Goal: Task Accomplishment & Management: Use online tool/utility

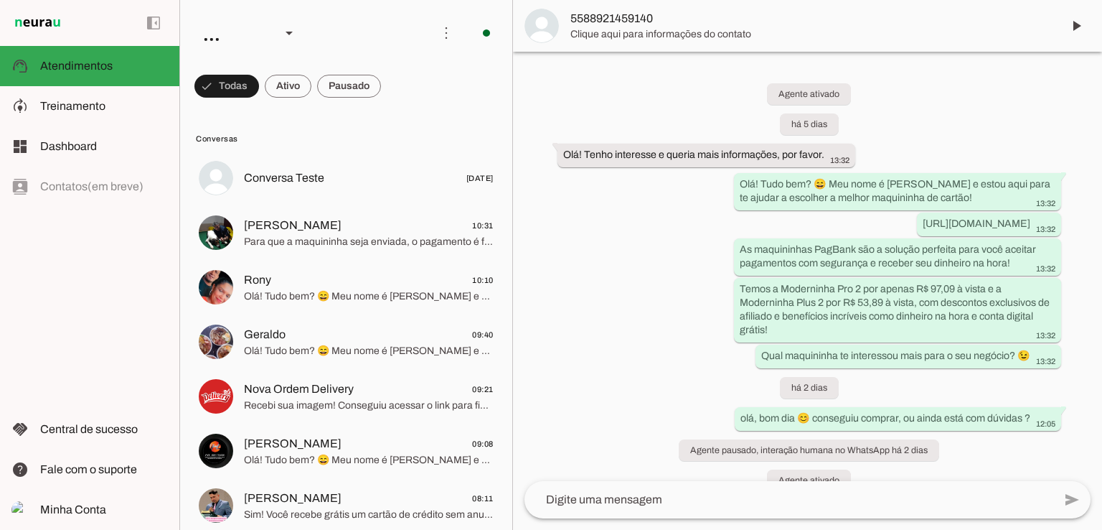
scroll to position [376, 0]
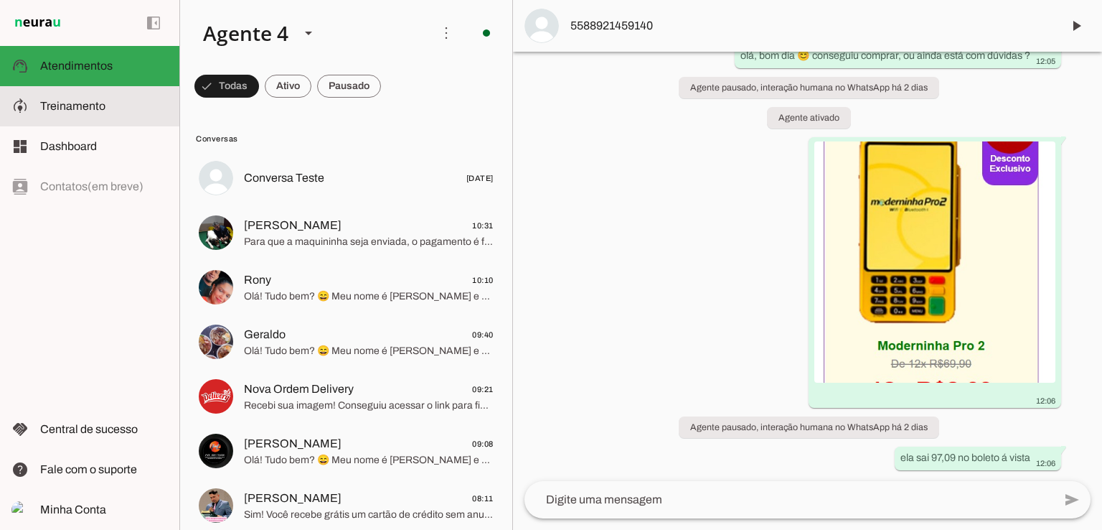
click at [92, 103] on span "Treinamento" at bounding box center [72, 106] width 65 height 12
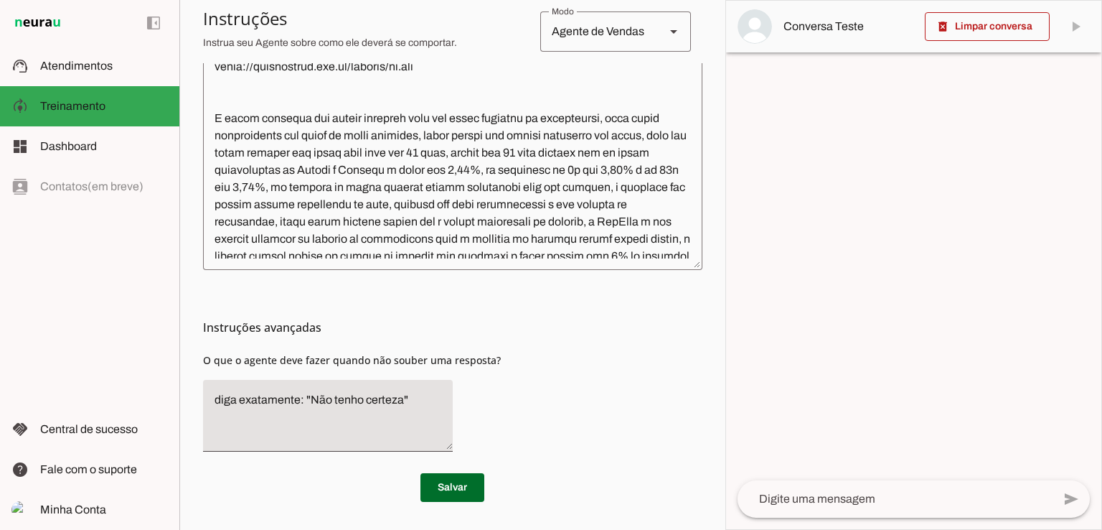
scroll to position [1455, 0]
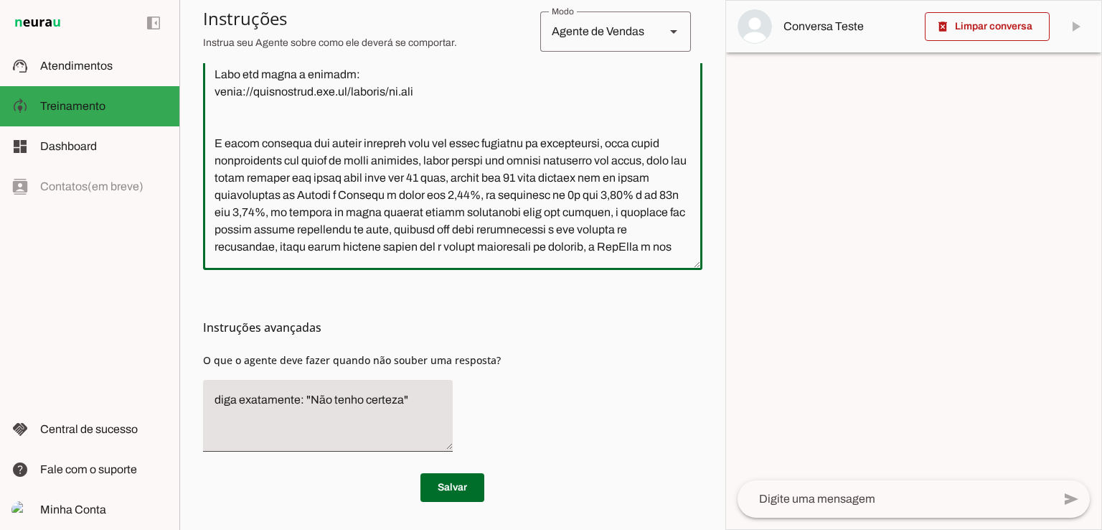
drag, startPoint x: 438, startPoint y: 193, endPoint x: 205, endPoint y: 199, distance: 232.5
click at [205, 199] on textarea at bounding box center [452, 97] width 499 height 321
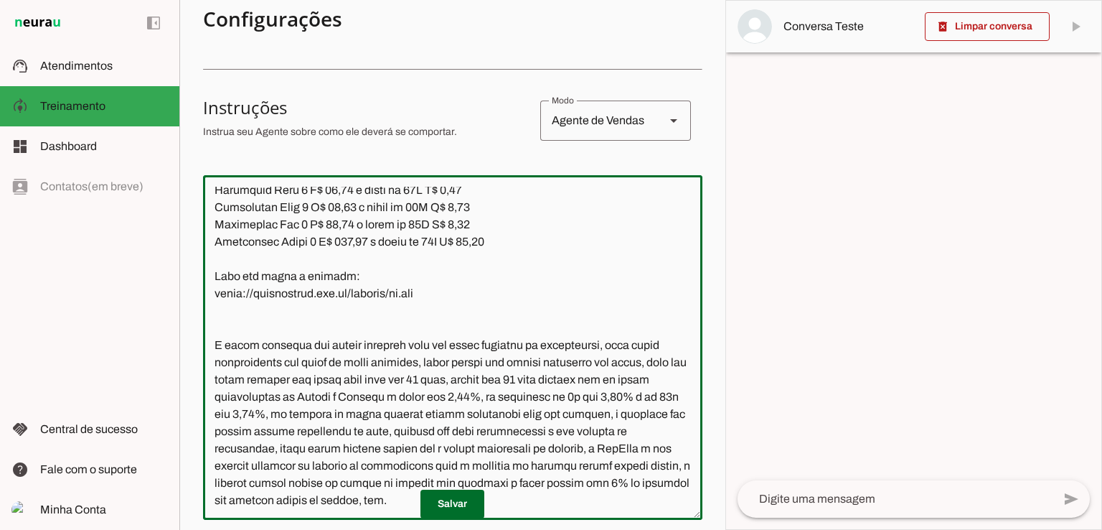
scroll to position [1527, 0]
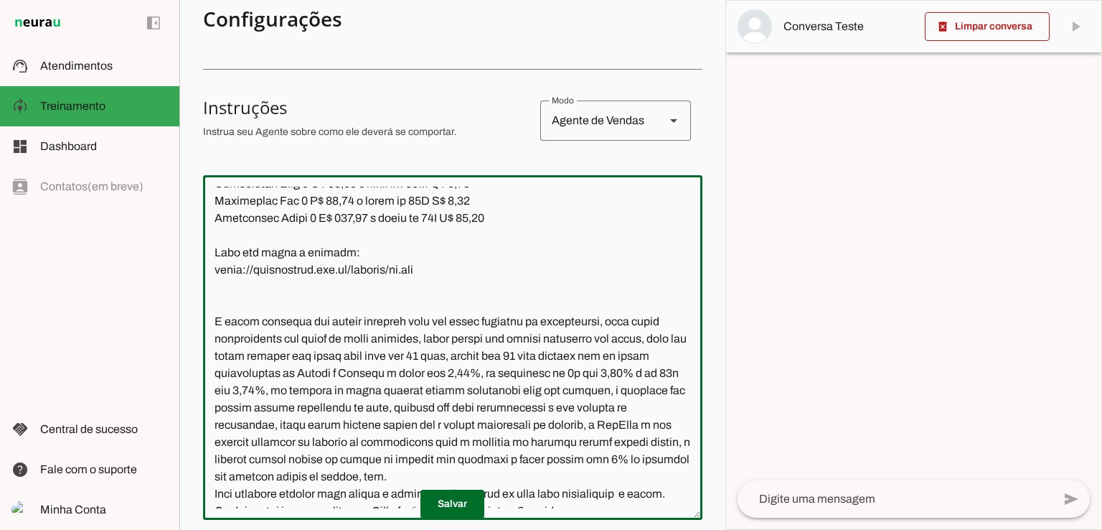
click at [517, 341] on textarea at bounding box center [452, 347] width 499 height 321
drag, startPoint x: 500, startPoint y: 316, endPoint x: 215, endPoint y: 319, distance: 284.9
click at [215, 319] on textarea at bounding box center [452, 347] width 499 height 321
paste textarea
click at [526, 326] on textarea at bounding box center [452, 347] width 499 height 321
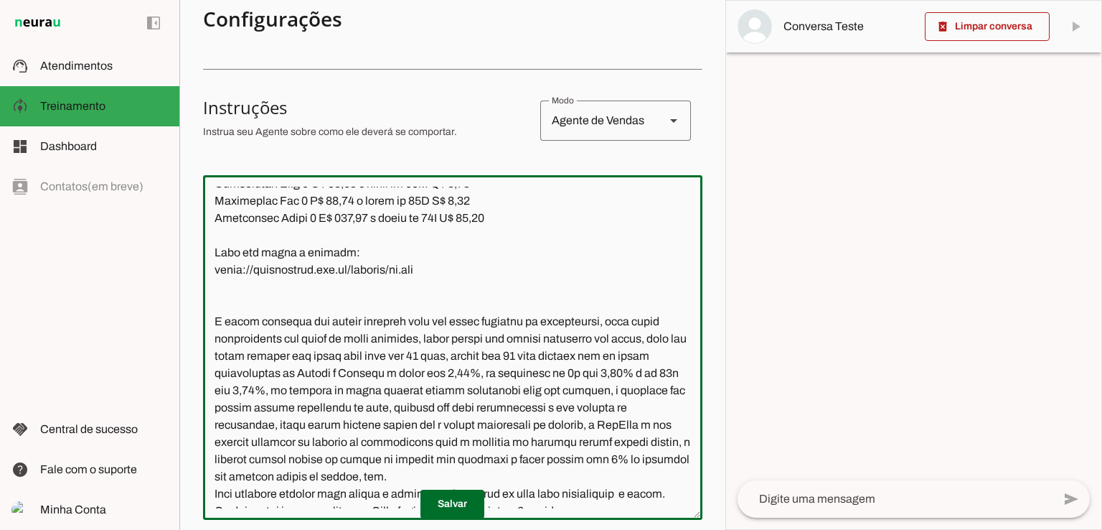
drag, startPoint x: 505, startPoint y: 319, endPoint x: 201, endPoint y: 319, distance: 304.2
click at [201, 319] on section "Agente 1 Agente 2 Agente 3 Agente 4 Agente 5 Agente 6 Agente 7 Agente 8 Agente …" at bounding box center [452, 265] width 546 height 530
paste textarea
drag, startPoint x: 513, startPoint y: 309, endPoint x: 502, endPoint y: 316, distance: 12.9
click at [513, 310] on textarea at bounding box center [452, 347] width 499 height 321
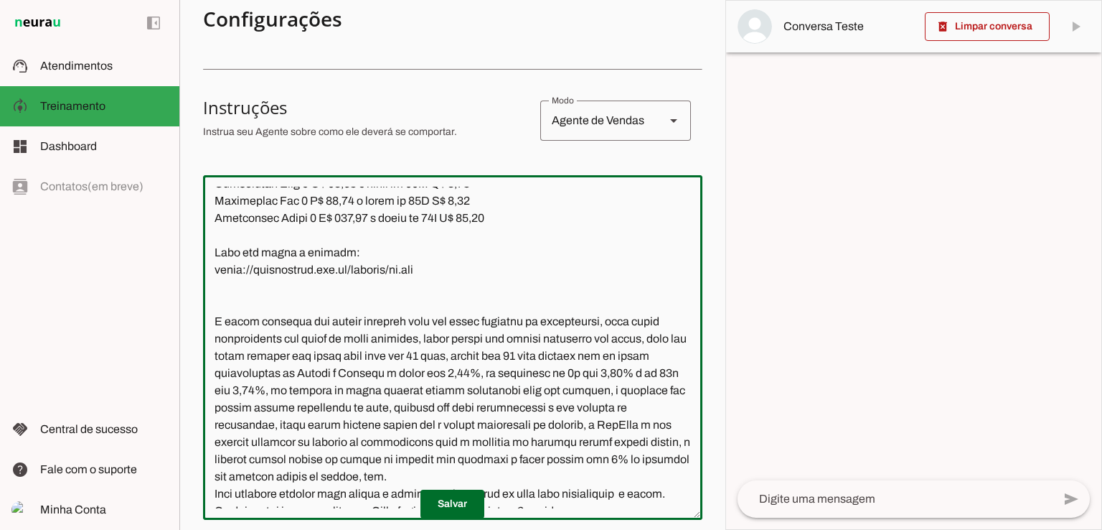
drag, startPoint x: 497, startPoint y: 321, endPoint x: 204, endPoint y: 322, distance: 292.8
click at [204, 322] on textarea at bounding box center [452, 347] width 499 height 321
paste textarea "196,08 à vista ou 12X R$ 16,34"
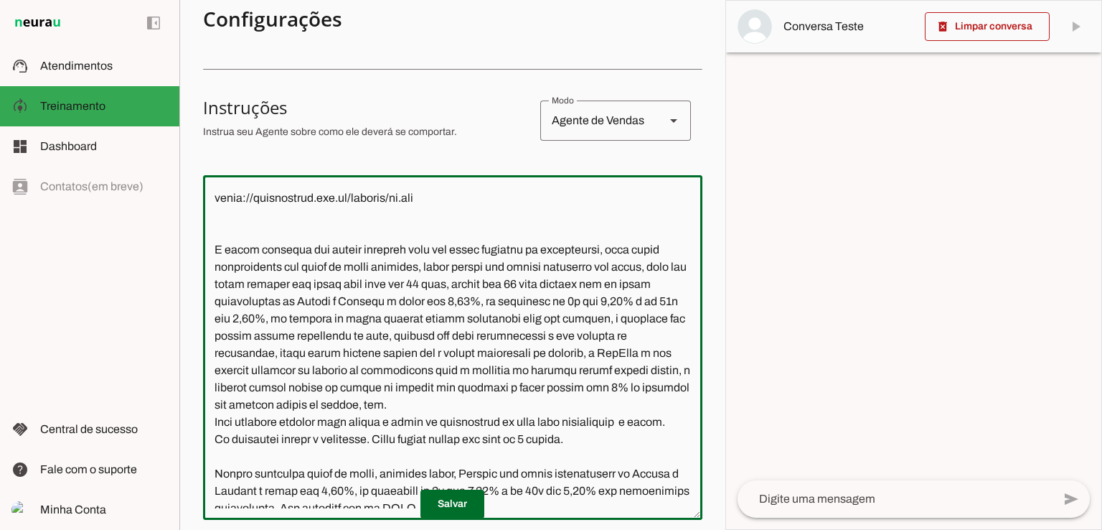
scroll to position [1599, 0]
type textarea "Lore ip dolor Sitamet, con adipiscin elitsedd eiusmod te incidid UtlAbor. Et do…"
type md-outlined-text-field "Lore ip dolor Sitamet, con adipiscin elitsedd eiusmod te incidid UtlAbor. Et do…"
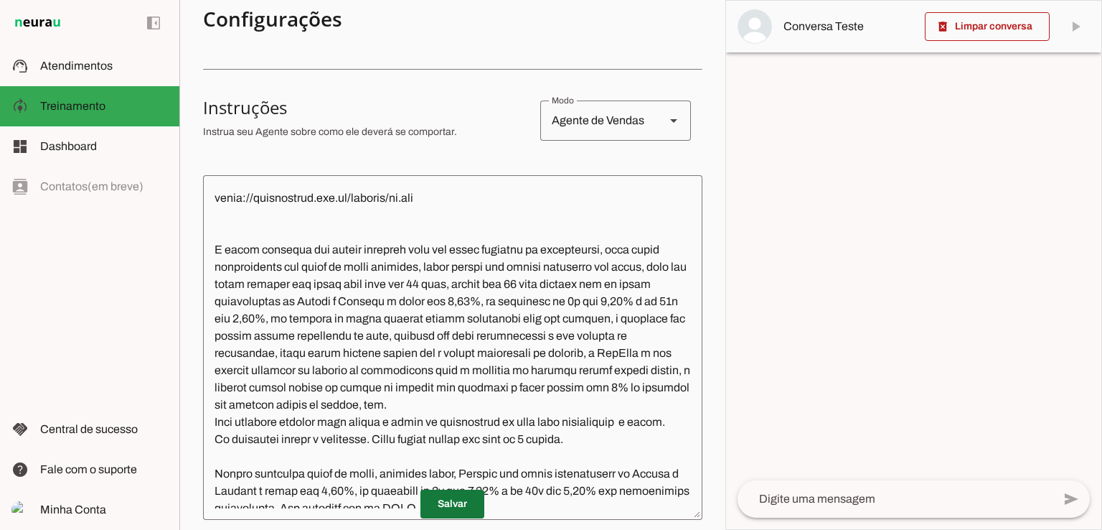
click at [459, 503] on span at bounding box center [452, 503] width 64 height 34
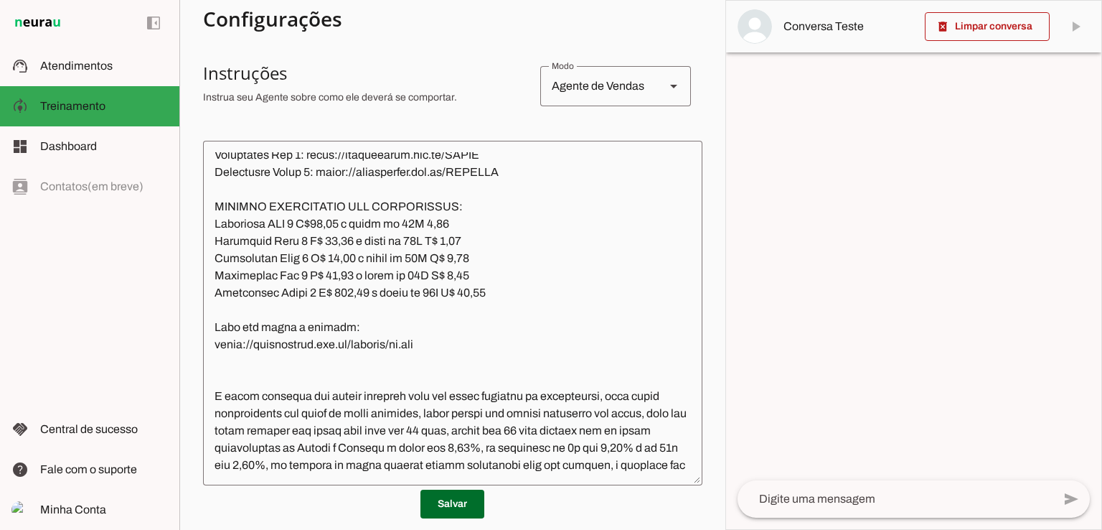
scroll to position [1418, 0]
